Goal: Information Seeking & Learning: Learn about a topic

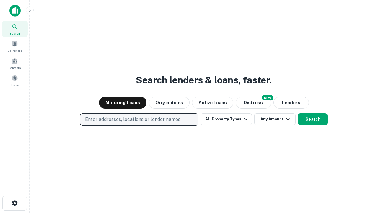
click at [139, 119] on p "Enter addresses, locations or lender names" at bounding box center [132, 119] width 95 height 7
type input "**********"
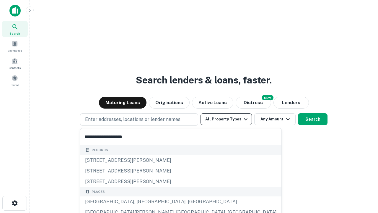
click at [141, 201] on div "[GEOGRAPHIC_DATA], [GEOGRAPHIC_DATA], [GEOGRAPHIC_DATA]" at bounding box center [180, 201] width 201 height 11
click at [226, 119] on button "All Property Types" at bounding box center [225, 119] width 51 height 12
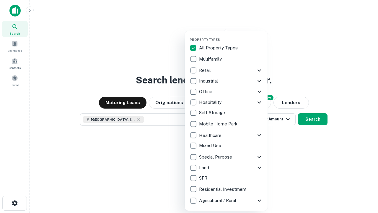
click at [231, 36] on button "button" at bounding box center [231, 36] width 83 height 0
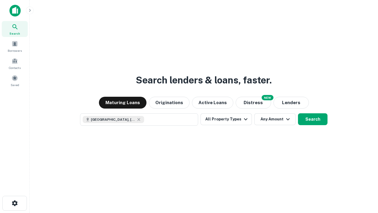
scroll to position [9, 0]
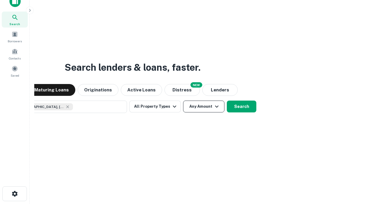
click at [183, 100] on button "Any Amount" at bounding box center [203, 106] width 41 height 12
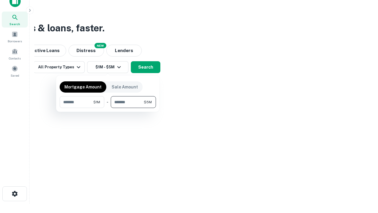
type input "*******"
click at [108, 108] on button "button" at bounding box center [108, 108] width 96 height 0
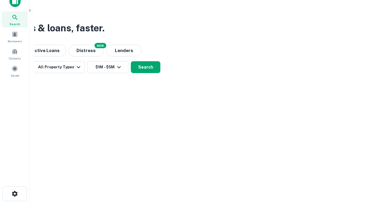
scroll to position [9, 0]
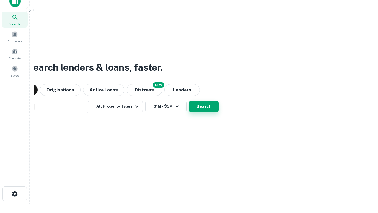
click at [189, 100] on button "Search" at bounding box center [204, 106] width 30 height 12
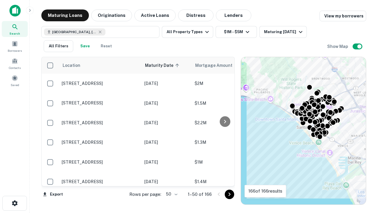
click at [171, 194] on body "Search Borrowers Contacts Saved Maturing Loans Originations Active Loans Distre…" at bounding box center [189, 106] width 378 height 213
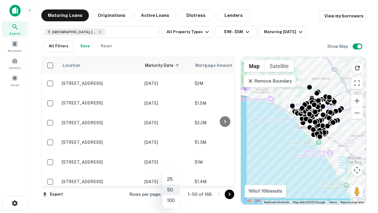
click at [171, 179] on li "25" at bounding box center [170, 179] width 17 height 11
